Goal: Information Seeking & Learning: Find specific fact

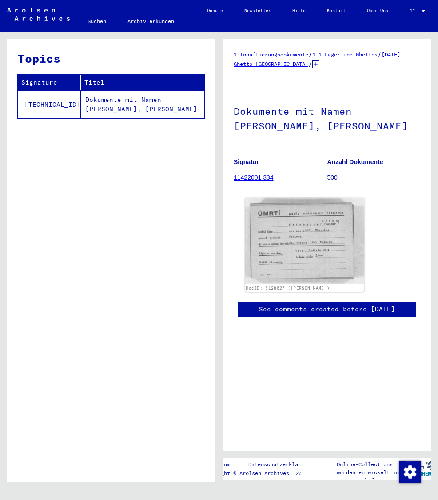
click at [278, 270] on img at bounding box center [305, 240] width 120 height 87
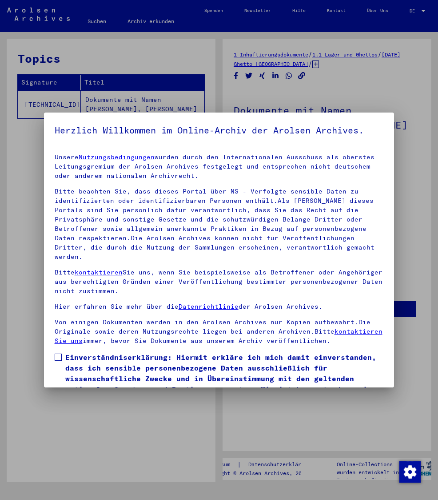
scroll to position [8, 0]
click at [60, 360] on span at bounding box center [58, 356] width 7 height 7
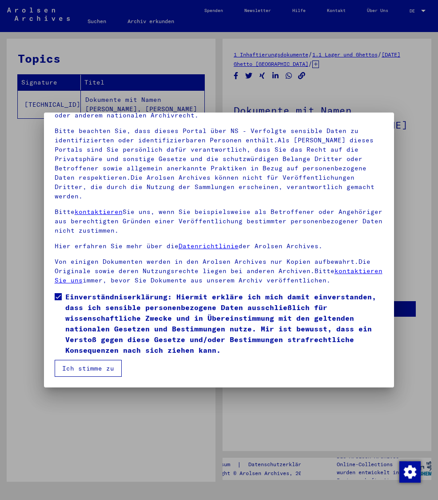
click at [94, 365] on button "Ich stimme zu" at bounding box center [88, 368] width 67 height 17
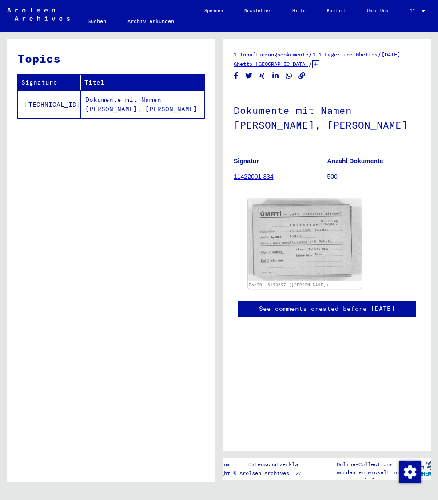
scroll to position [0, 83]
click at [421, 11] on div at bounding box center [424, 10] width 8 height 5
click at [407, 20] on span "English" at bounding box center [397, 17] width 31 height 9
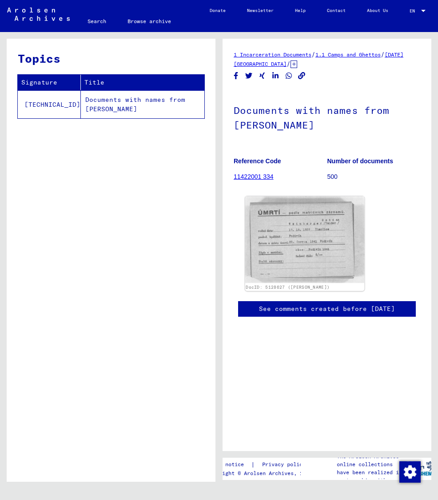
click at [267, 253] on img at bounding box center [305, 239] width 120 height 87
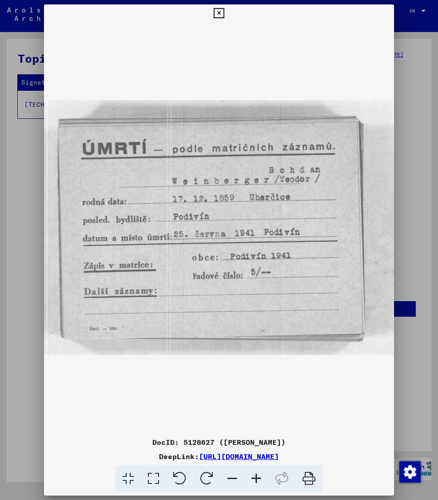
drag, startPoint x: 188, startPoint y: 272, endPoint x: 225, endPoint y: 281, distance: 38.2
click at [224, 14] on icon at bounding box center [219, 13] width 10 height 11
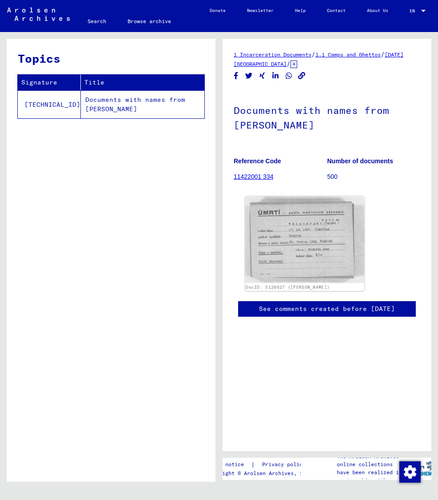
click at [247, 273] on img at bounding box center [305, 239] width 120 height 87
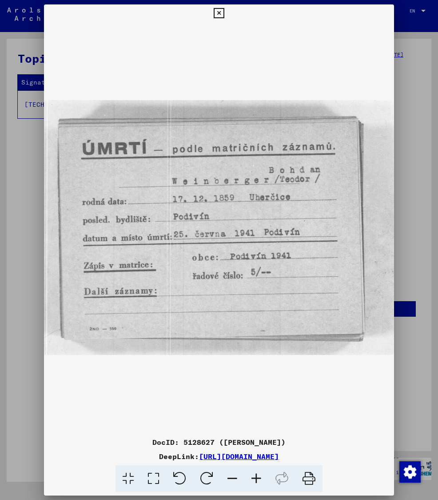
drag, startPoint x: 253, startPoint y: 275, endPoint x: 376, endPoint y: 293, distance: 123.6
drag, startPoint x: 319, startPoint y: 297, endPoint x: 372, endPoint y: 315, distance: 56.8
click at [314, 265] on img at bounding box center [219, 227] width 351 height 411
click at [224, 11] on icon at bounding box center [219, 13] width 10 height 11
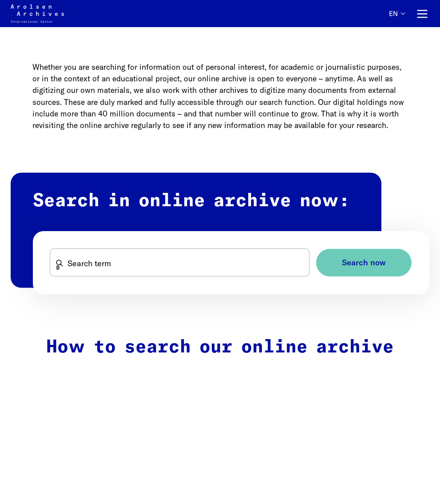
scroll to position [419, 0]
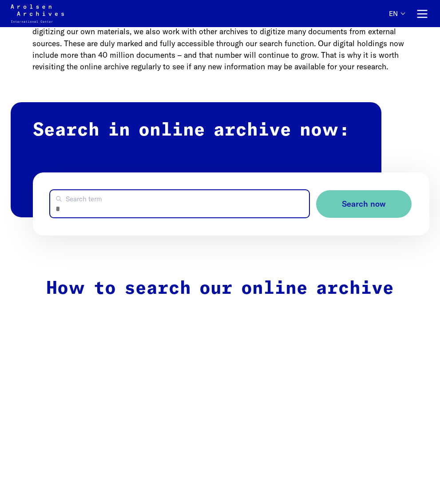
click at [117, 207] on input "Search term" at bounding box center [179, 203] width 259 height 27
type input "**********"
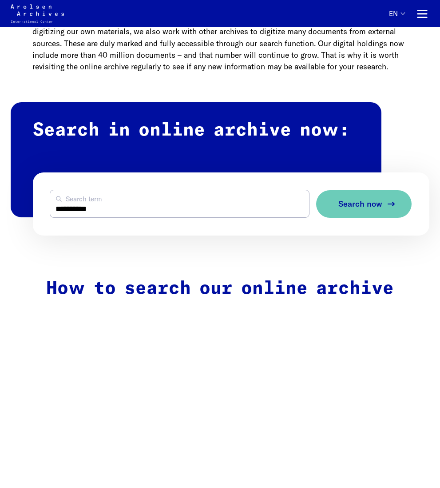
click at [372, 200] on span "Search now" at bounding box center [361, 204] width 44 height 9
